Goal: Check status: Check status

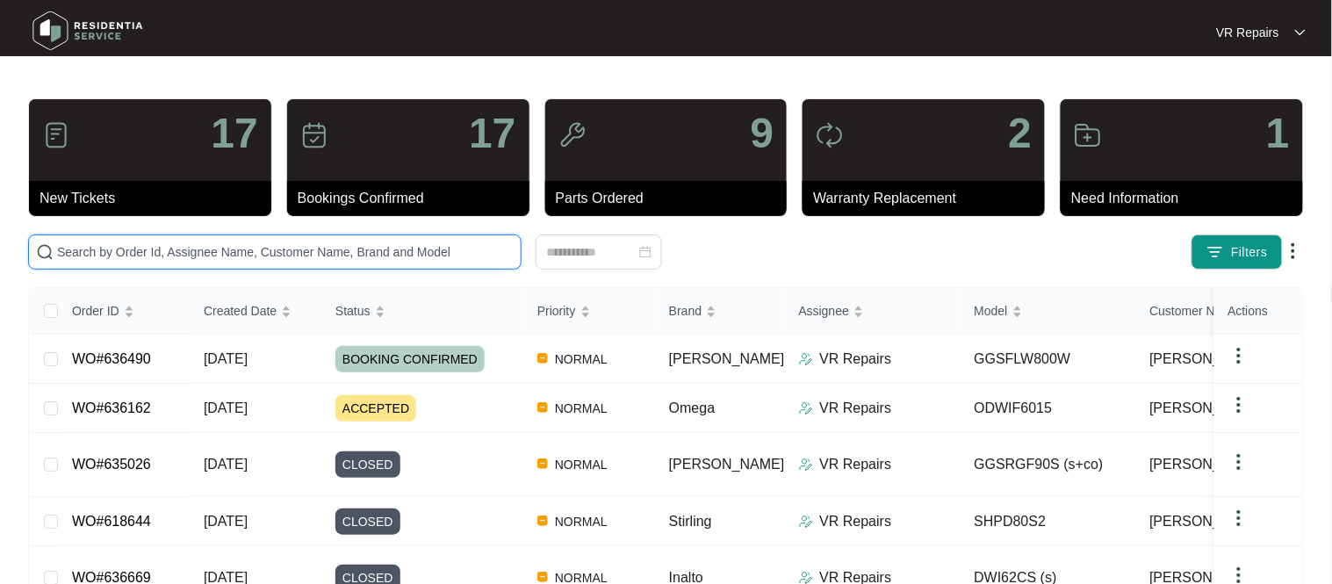
click at [152, 255] on input "text" at bounding box center [285, 251] width 457 height 19
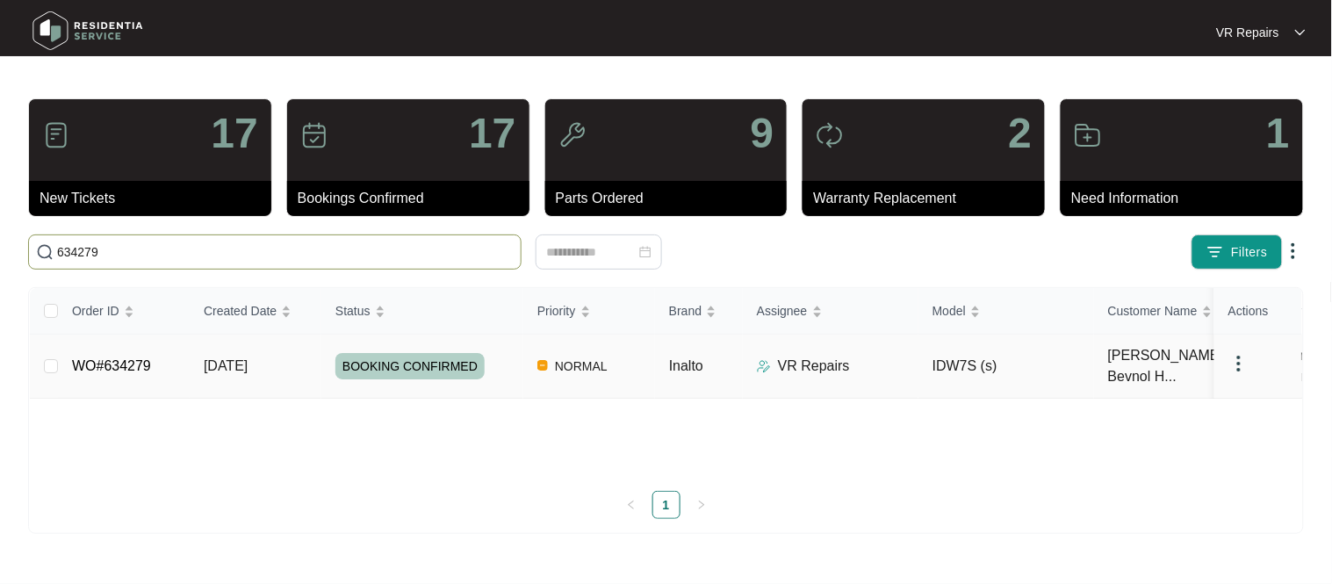
type input "634279"
click at [135, 378] on td "WO#634279" at bounding box center [124, 367] width 132 height 64
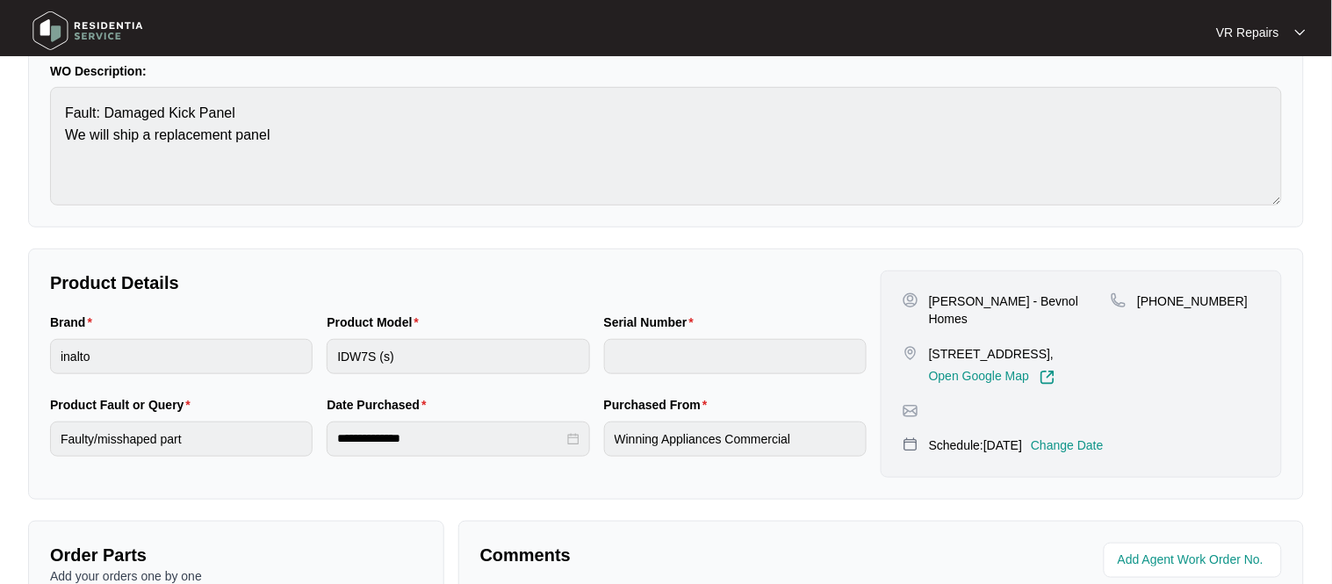
scroll to position [29, 0]
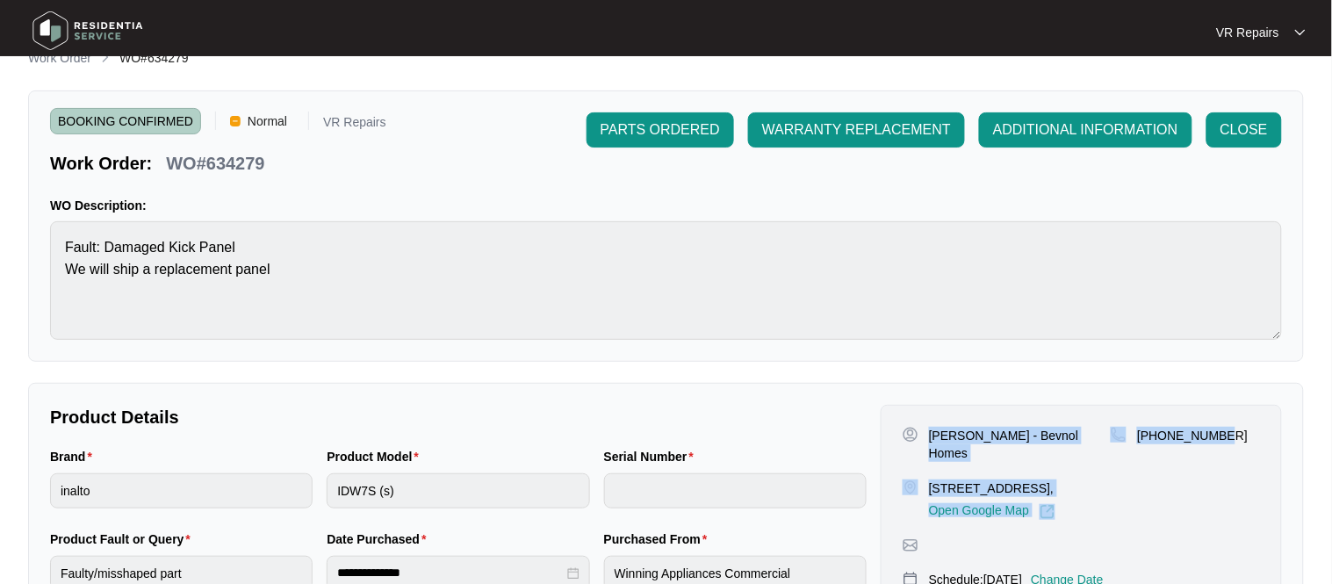
drag, startPoint x: 933, startPoint y: 439, endPoint x: 1251, endPoint y: 446, distance: 318.8
click at [1251, 446] on div "[PERSON_NAME] - Bevnol Homes [STREET_ADDRESS], Open Google Map [PHONE_NUMBER]" at bounding box center [1081, 473] width 357 height 93
copy div "[PERSON_NAME] - Bevnol Homes [STREET_ADDRESS], Open Google Map [PHONE_NUMBER]"
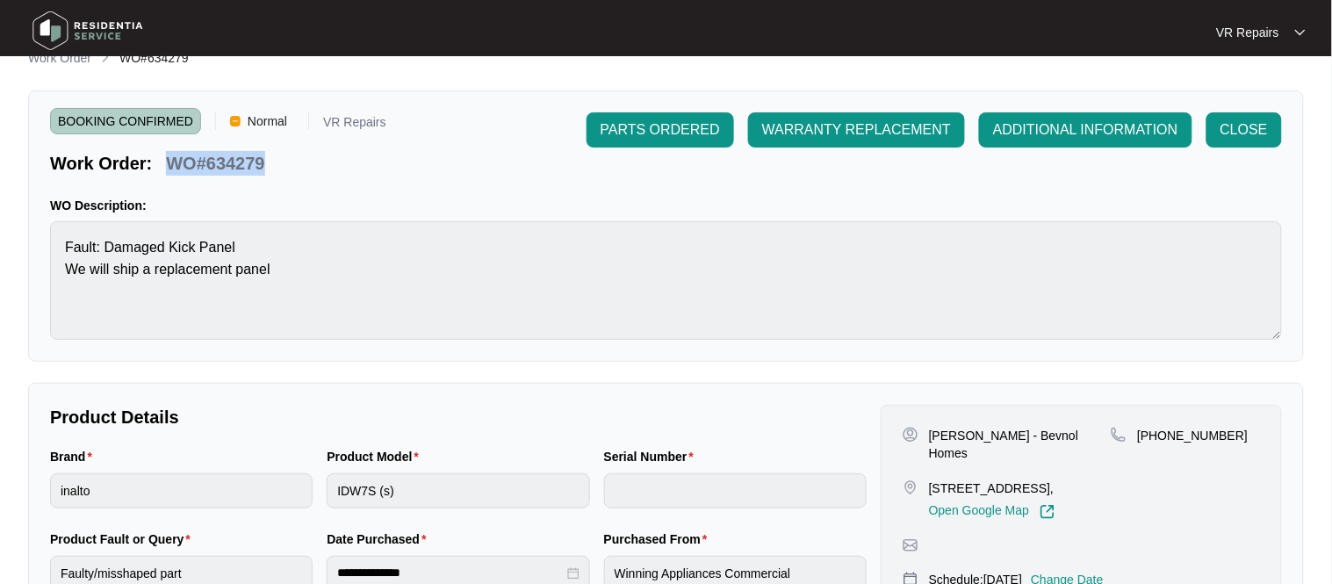
drag, startPoint x: 268, startPoint y: 165, endPoint x: 174, endPoint y: 167, distance: 94.0
click at [174, 167] on div "WO#634279" at bounding box center [215, 160] width 112 height 31
copy p "WO#634279"
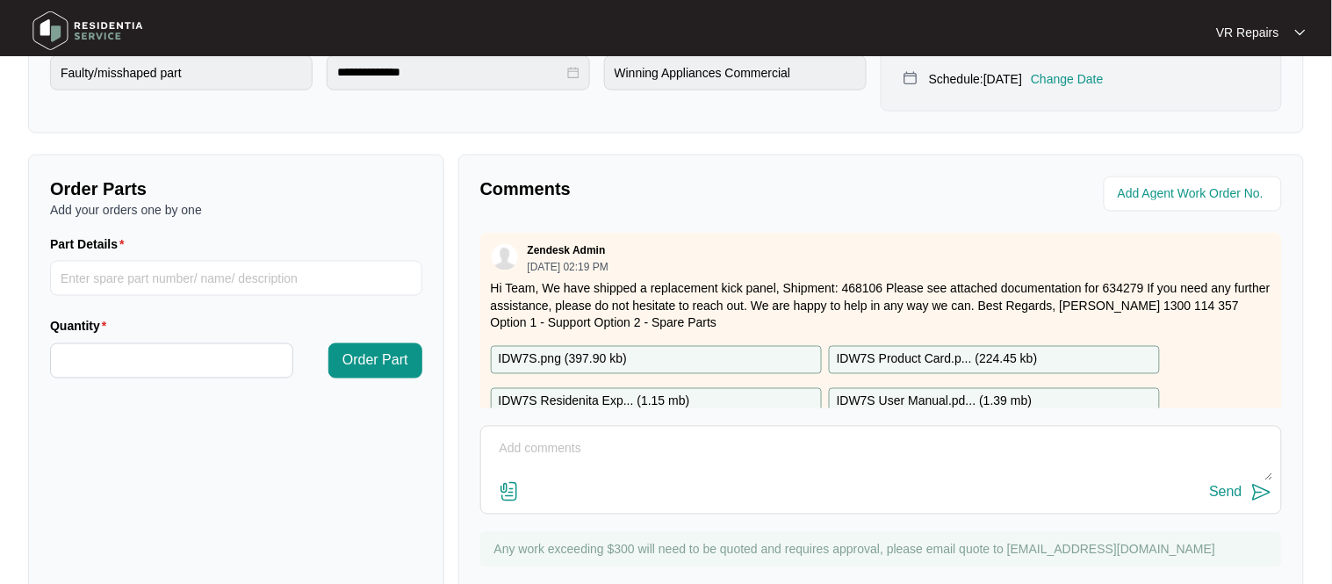
scroll to position [540, 0]
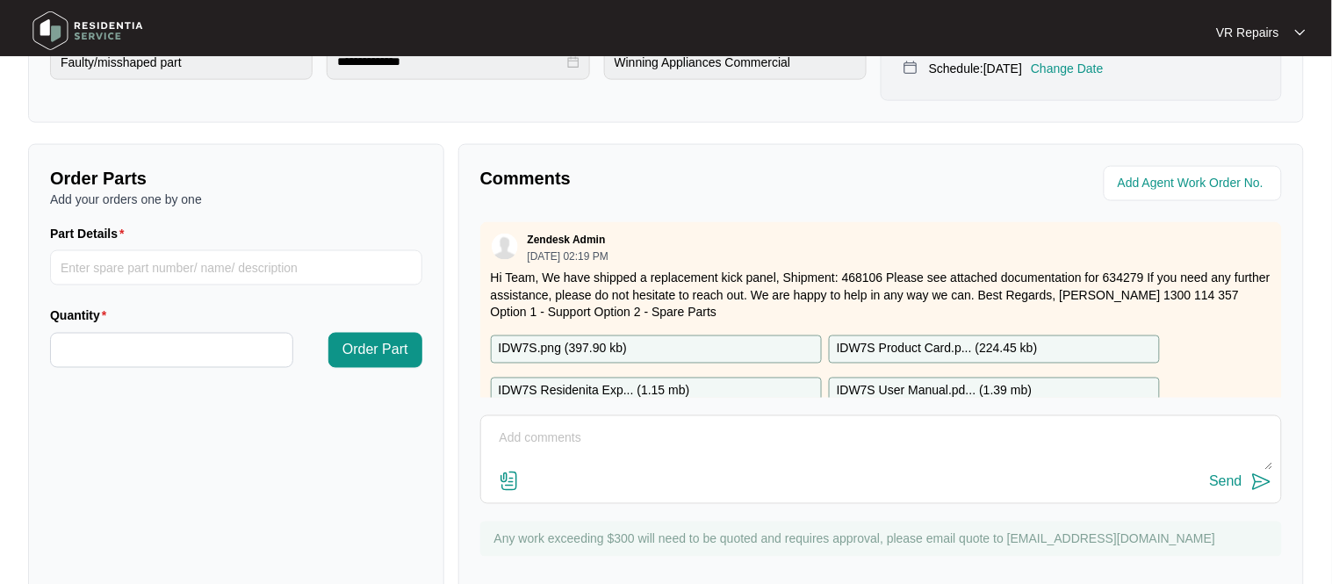
click at [581, 438] on textarea at bounding box center [881, 448] width 782 height 46
type textarea "Replaced kick panel, referred to invoice number 2423"
click at [1223, 484] on div "Send" at bounding box center [1226, 482] width 32 height 16
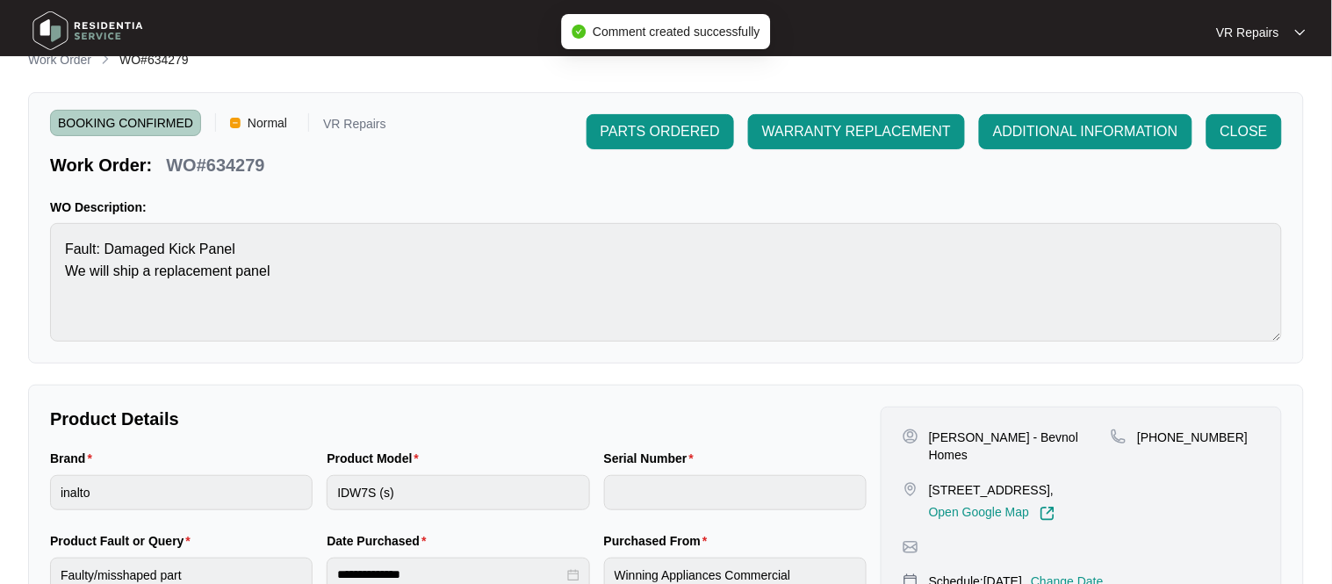
scroll to position [14, 0]
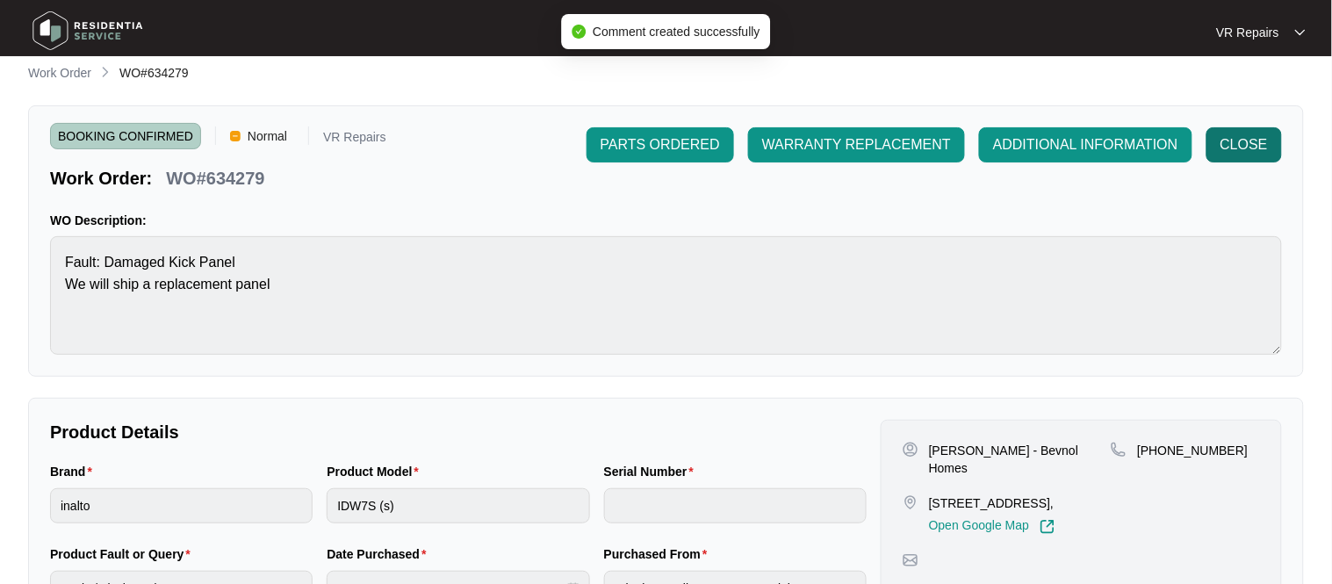
click at [1231, 142] on span "CLOSE" at bounding box center [1244, 144] width 47 height 21
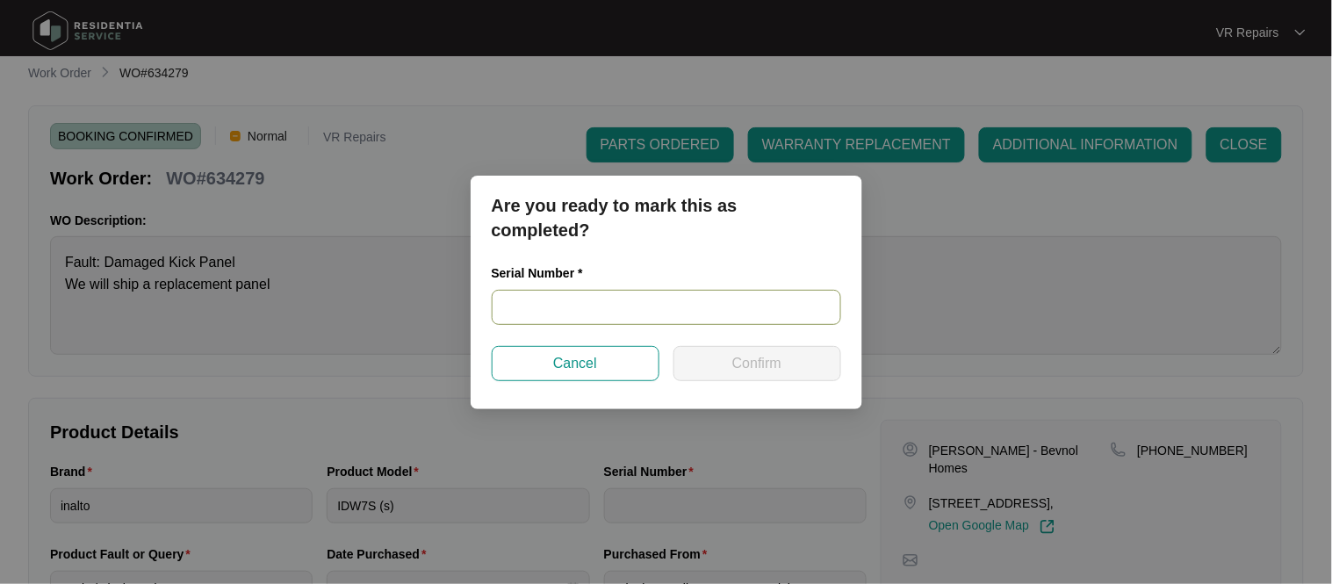
click at [599, 316] on input "text" at bounding box center [666, 307] width 349 height 35
paste input "2404869701030019"
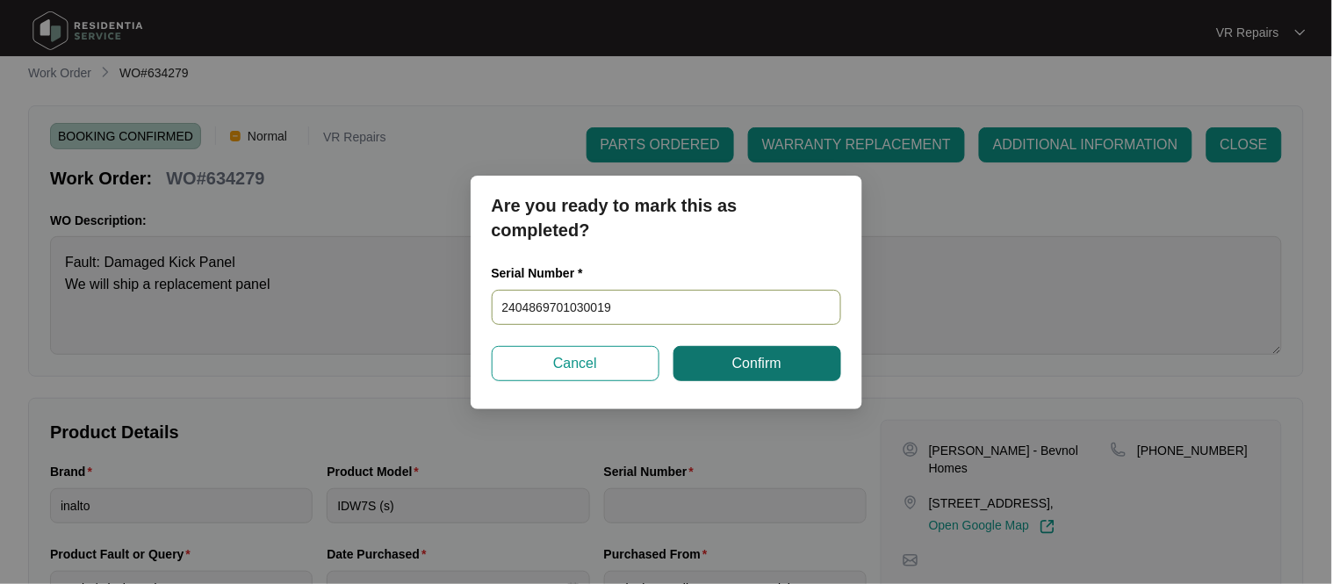
type input "2404869701030019"
click at [696, 373] on button "Confirm" at bounding box center [758, 363] width 168 height 35
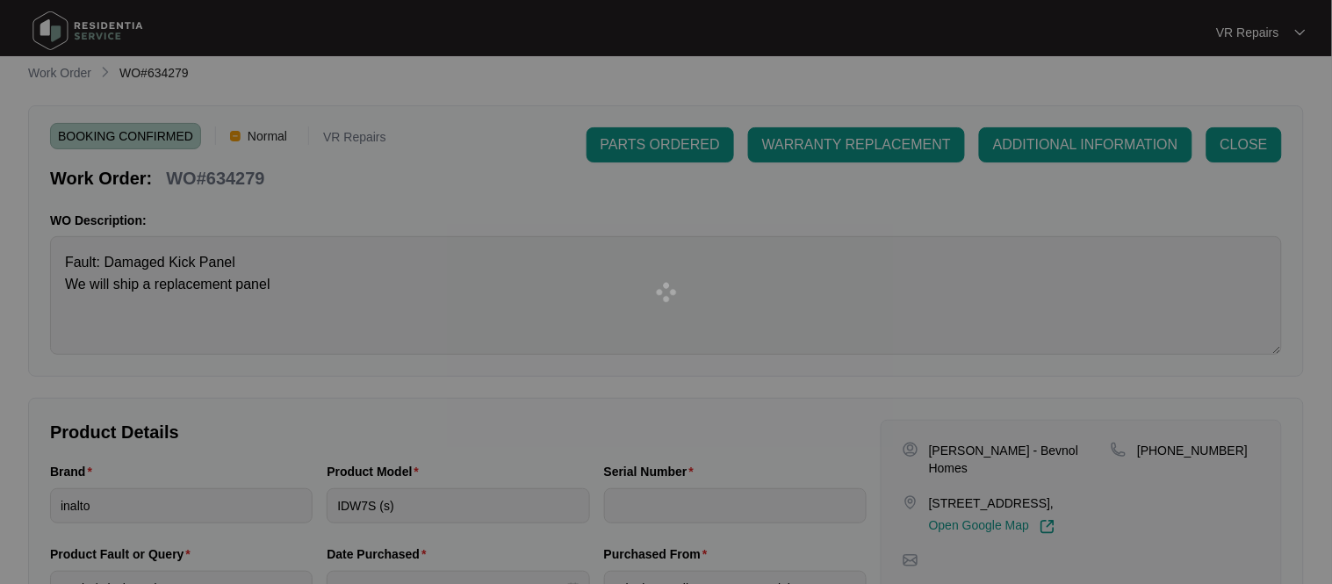
type input "2404869701030019"
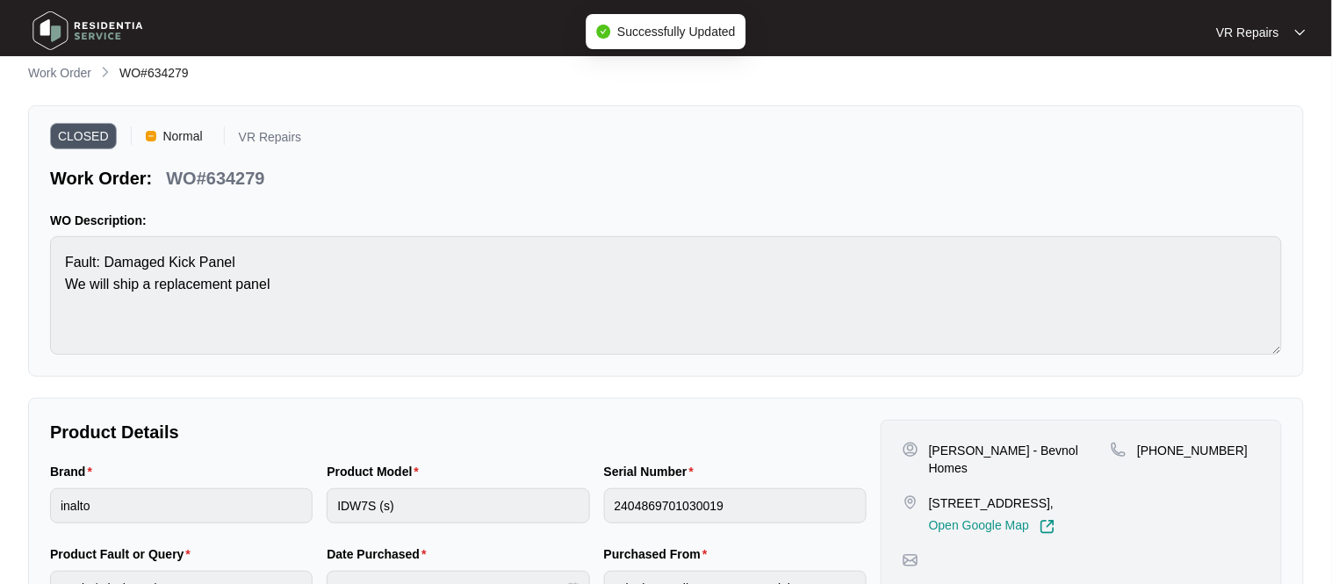
click at [270, 177] on div "WO#634279" at bounding box center [215, 175] width 112 height 31
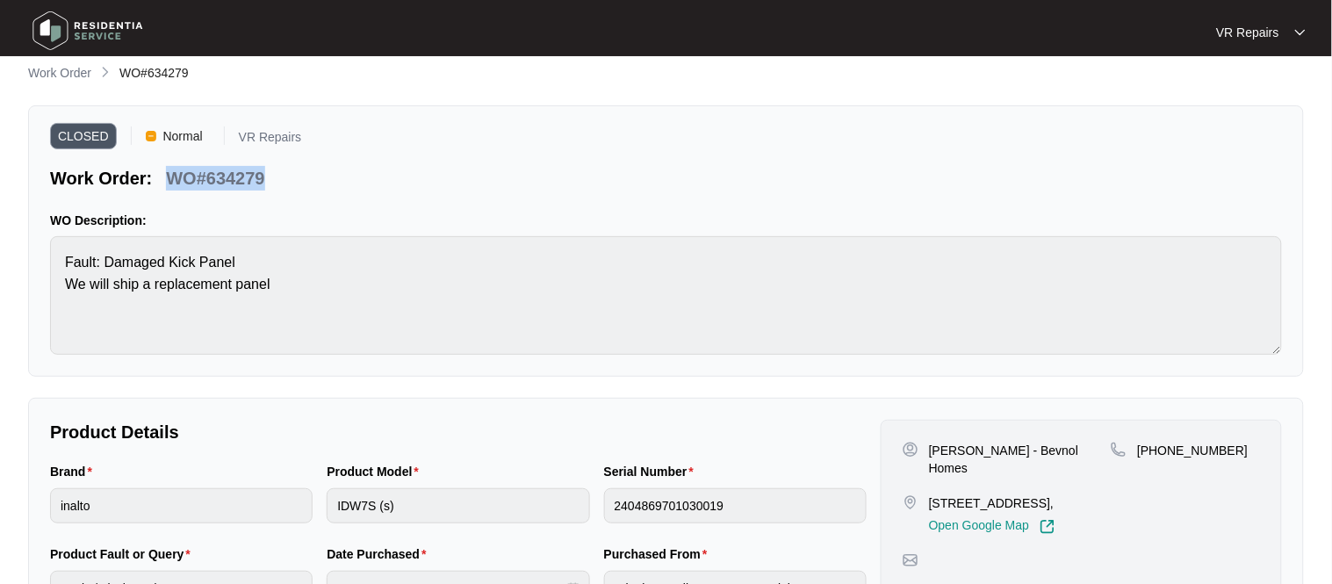
drag, startPoint x: 270, startPoint y: 177, endPoint x: 166, endPoint y: 185, distance: 103.9
click at [166, 185] on div "WO#634279" at bounding box center [215, 175] width 112 height 31
copy p "WO#634279"
